Goal: Information Seeking & Learning: Learn about a topic

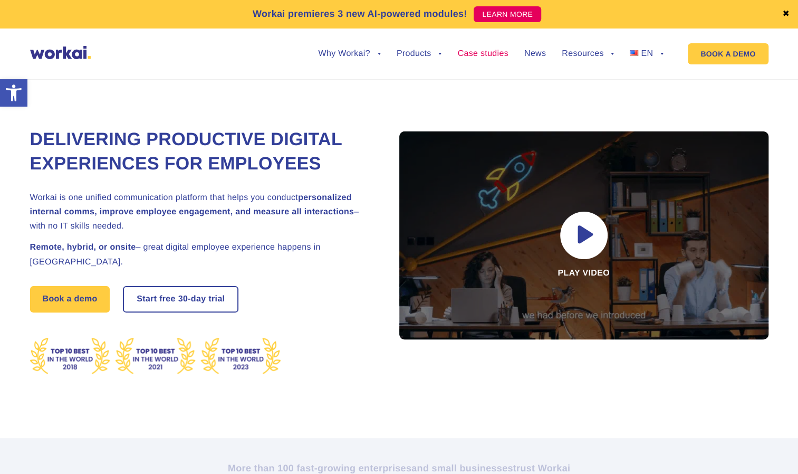
click at [485, 56] on link "Case studies" at bounding box center [482, 54] width 51 height 8
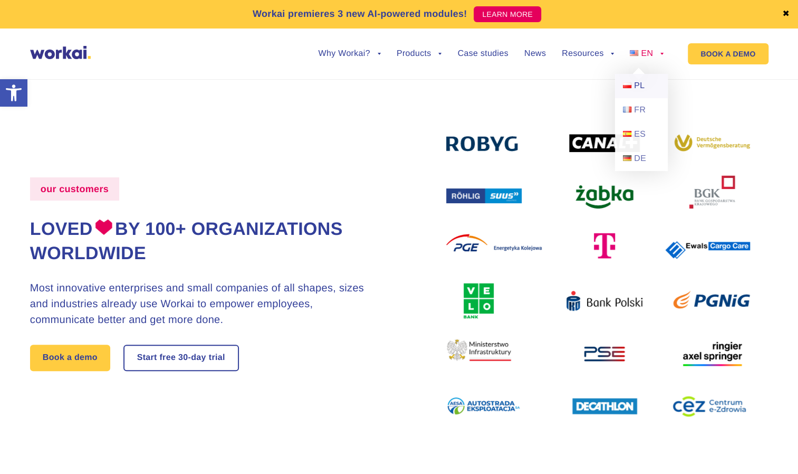
click at [636, 89] on span "PL" at bounding box center [639, 85] width 11 height 9
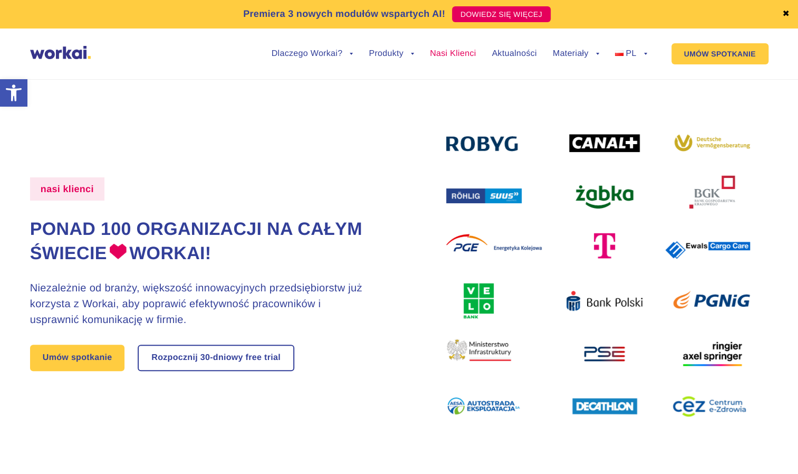
click at [455, 57] on link "Nasi Klienci" at bounding box center [453, 54] width 46 height 8
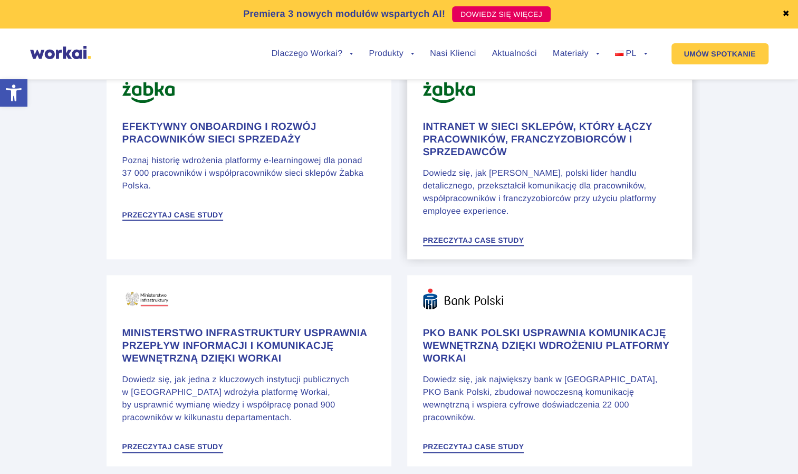
scroll to position [633, 0]
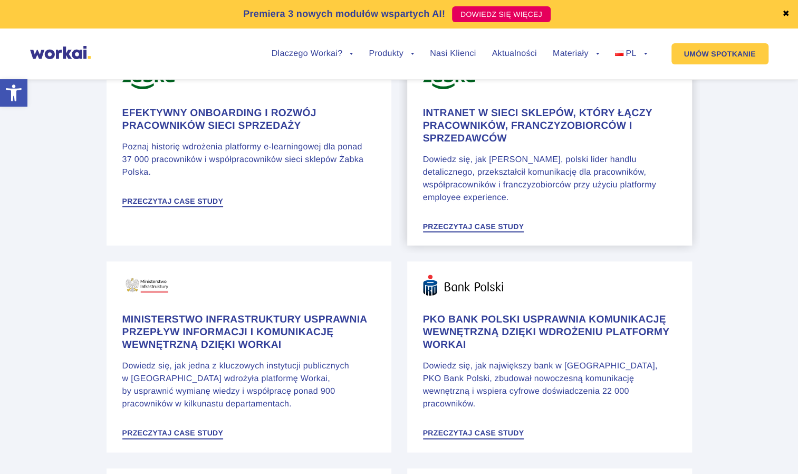
click at [475, 170] on p "Dowiedz się, jak Żabka, polski lider handlu detalicznego, przekształcił komunik…" at bounding box center [549, 179] width 253 height 51
click at [502, 313] on h4 "PKO Bank Polski usprawnia komunikację wewnętrzną dzięki wdrożeniu platformy Wor…" at bounding box center [549, 332] width 253 height 38
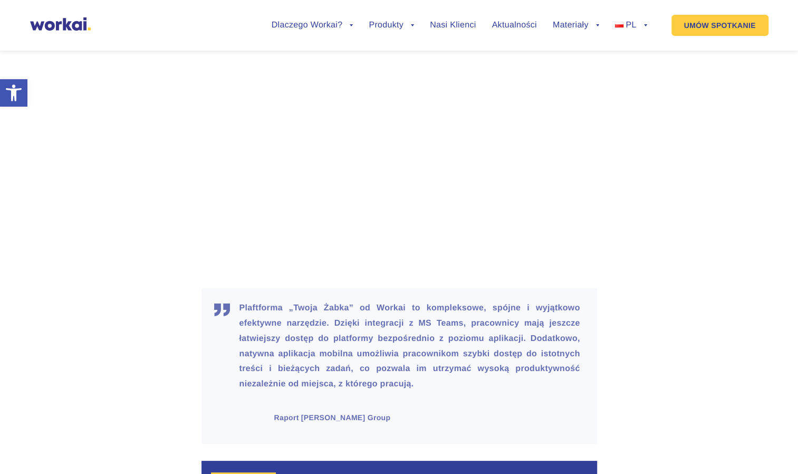
scroll to position [2216, 0]
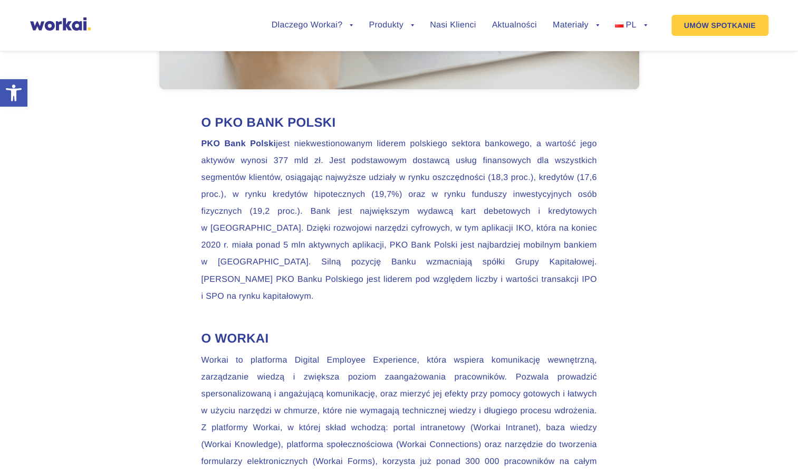
scroll to position [3163, 0]
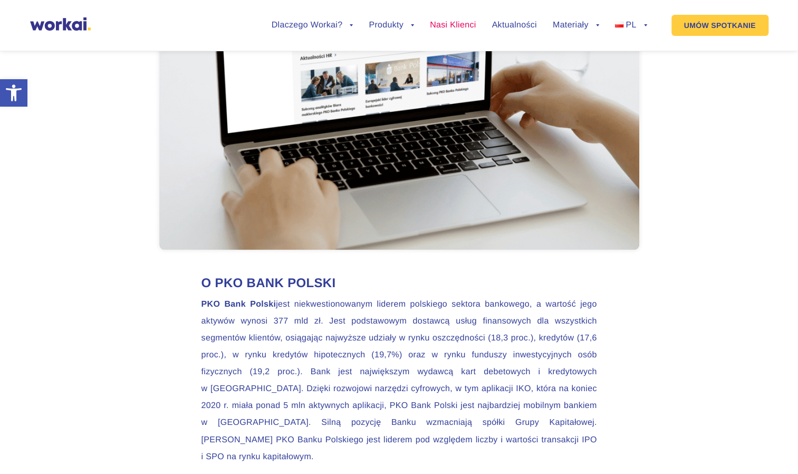
click at [467, 22] on link "Nasi Klienci" at bounding box center [453, 25] width 46 height 8
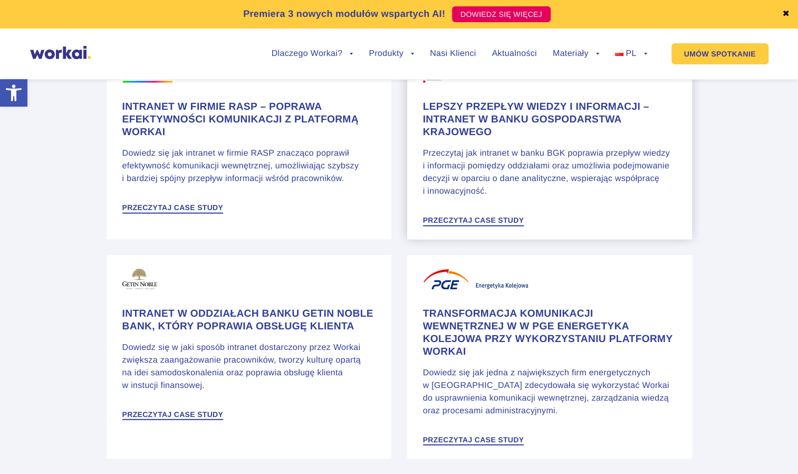
scroll to position [1583, 0]
